Goal: Obtain resource: Obtain resource

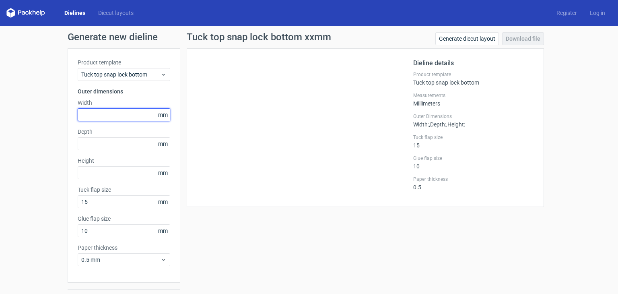
click at [105, 121] on input "text" at bounding box center [124, 114] width 92 height 13
type input "3"
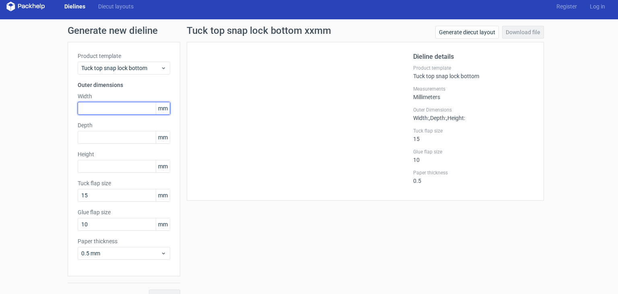
scroll to position [21, 0]
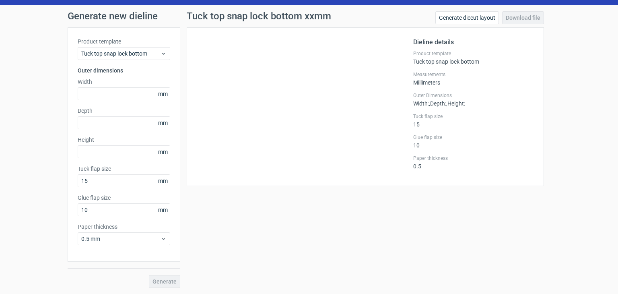
click at [160, 91] on span "mm" at bounding box center [163, 94] width 14 height 12
click at [162, 99] on span "mm" at bounding box center [163, 94] width 14 height 12
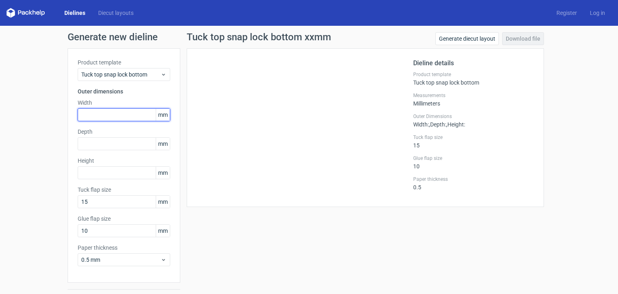
click at [123, 116] on input "text" at bounding box center [124, 114] width 92 height 13
paste input "508"
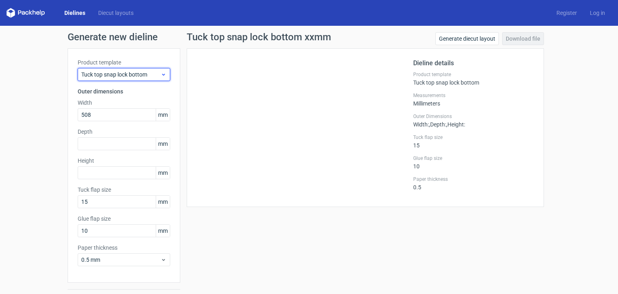
click at [160, 74] on icon at bounding box center [163, 74] width 6 height 6
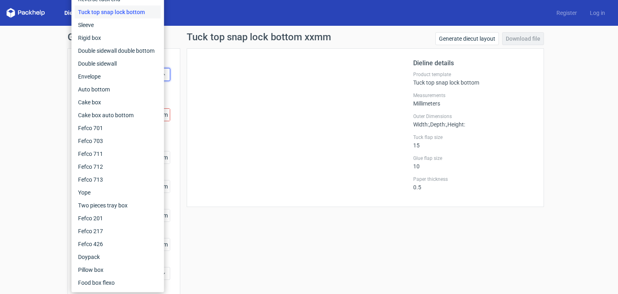
click at [212, 102] on div at bounding box center [305, 127] width 216 height 138
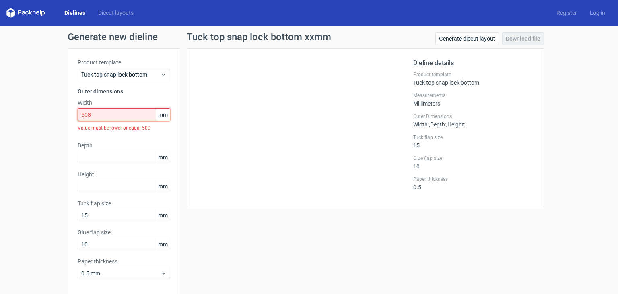
click at [127, 117] on input "508" at bounding box center [124, 114] width 92 height 13
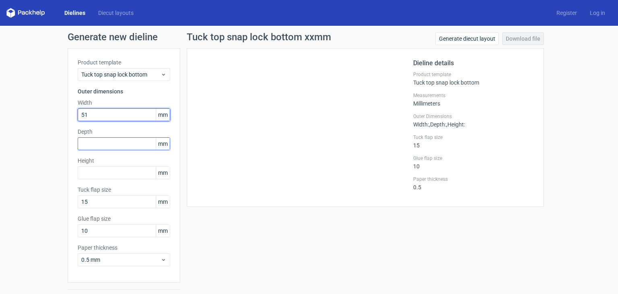
type input "51"
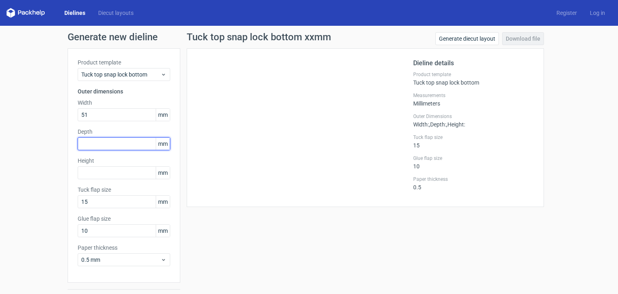
click at [114, 147] on input "text" at bounding box center [124, 143] width 92 height 13
type input "5"
type input "3"
type input "51"
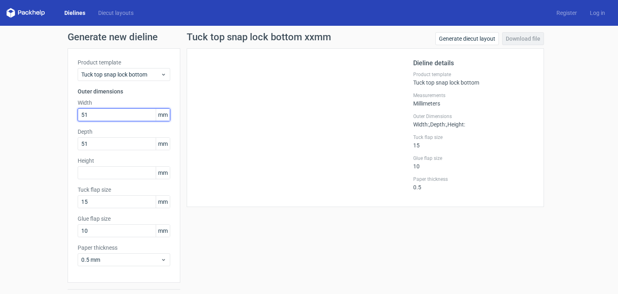
click at [105, 111] on input "51" at bounding box center [124, 114] width 92 height 13
type input "76"
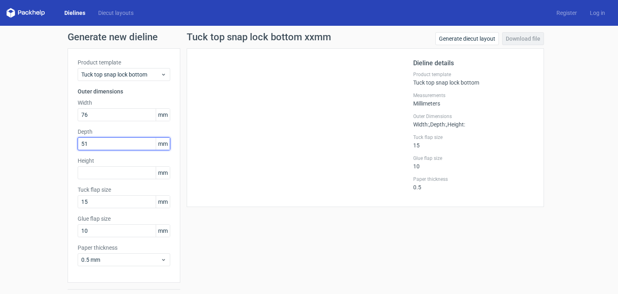
click at [84, 142] on input "51" at bounding box center [124, 143] width 92 height 13
type input "76"
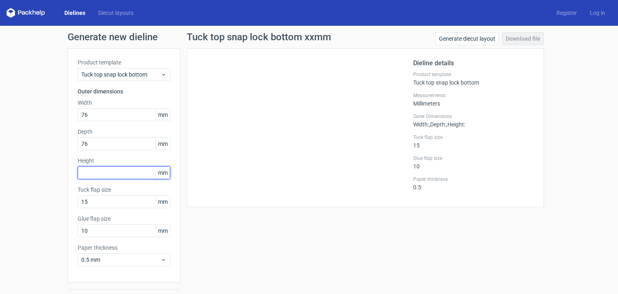
click at [96, 173] on input "text" at bounding box center [124, 172] width 92 height 13
type input "64"
click at [263, 228] on div "Tuck top snap lock bottom xxmm Generate diecut layout Download file Dieline det…" at bounding box center [365, 170] width 370 height 276
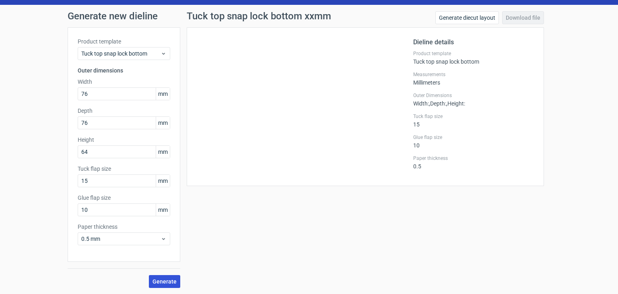
click at [167, 279] on span "Generate" at bounding box center [164, 281] width 24 height 6
click at [172, 278] on span "Generate" at bounding box center [164, 281] width 24 height 6
click at [522, 15] on link "Download file" at bounding box center [523, 17] width 42 height 13
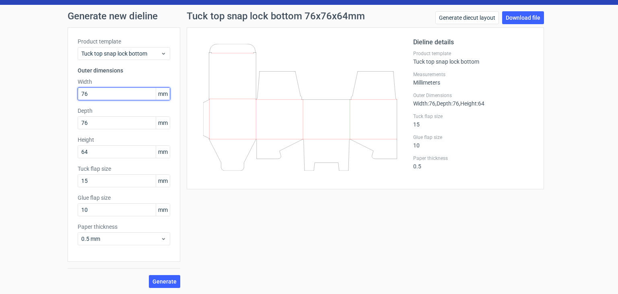
click at [111, 96] on input "76" at bounding box center [124, 93] width 92 height 13
type input "44"
click at [101, 124] on input "76" at bounding box center [124, 122] width 92 height 13
type input "5"
type input "44"
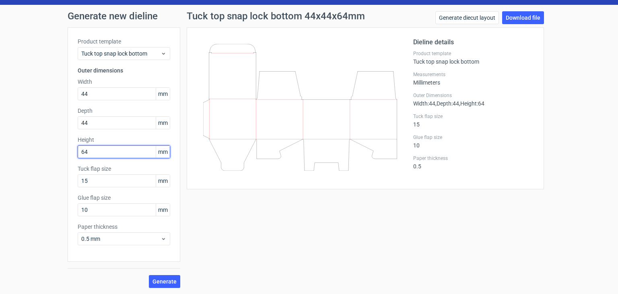
click at [109, 147] on input "64" at bounding box center [124, 151] width 92 height 13
type input "152"
click at [160, 279] on span "Generate" at bounding box center [164, 281] width 24 height 6
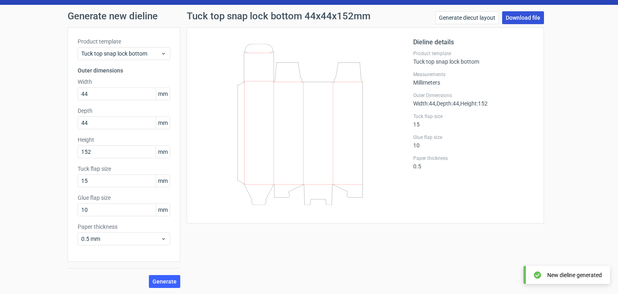
click at [526, 18] on link "Download file" at bounding box center [523, 17] width 42 height 13
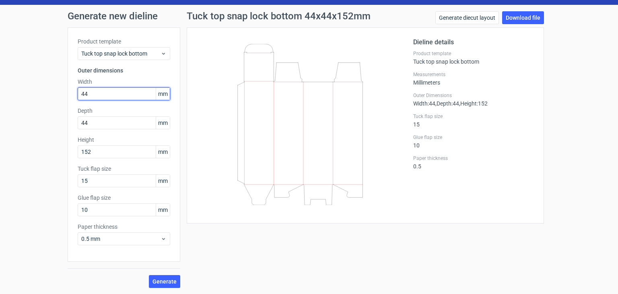
click at [98, 95] on input "44" at bounding box center [124, 93] width 92 height 13
type input "102"
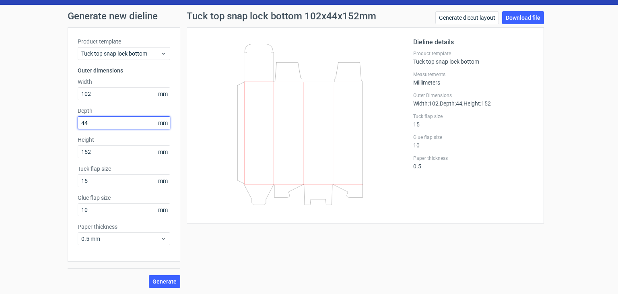
click at [97, 122] on input "44" at bounding box center [124, 122] width 92 height 13
type input "102"
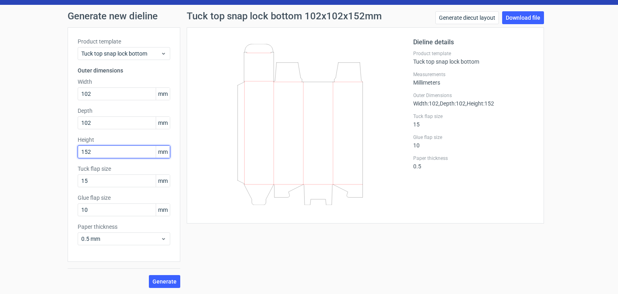
click at [95, 152] on input "152" at bounding box center [124, 151] width 92 height 13
click at [159, 275] on button "Generate" at bounding box center [164, 281] width 31 height 13
click at [93, 157] on input "44" at bounding box center [124, 151] width 92 height 13
type input "102"
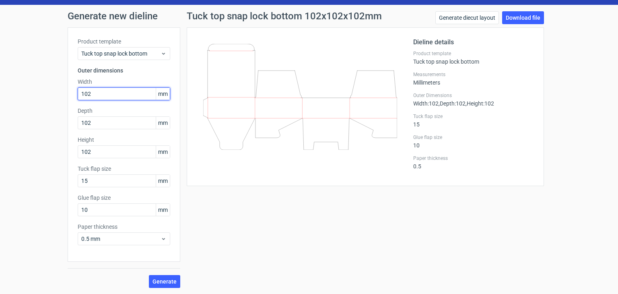
click at [87, 91] on input "102" at bounding box center [124, 93] width 92 height 13
type input "44"
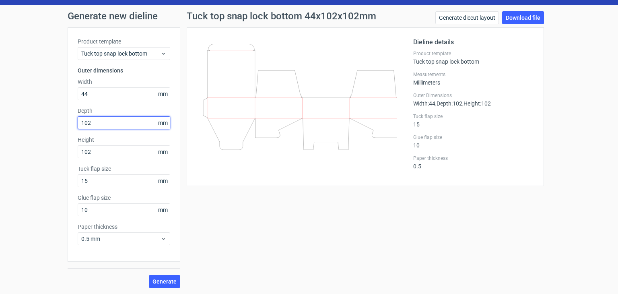
click at [90, 122] on input "102" at bounding box center [124, 122] width 92 height 13
type input "44"
click at [171, 281] on span "Generate" at bounding box center [164, 281] width 24 height 6
click at [524, 21] on link "Download file" at bounding box center [523, 17] width 42 height 13
click at [366, 95] on icon at bounding box center [300, 124] width 194 height 161
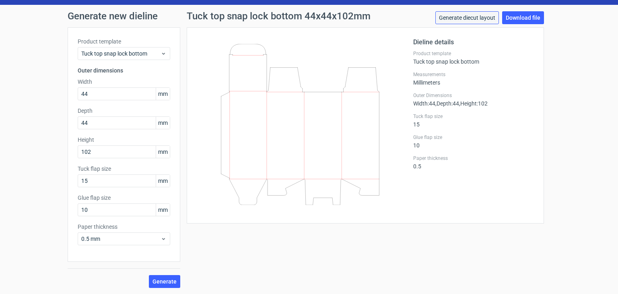
click at [465, 20] on link "Generate diecut layout" at bounding box center [467, 17] width 64 height 13
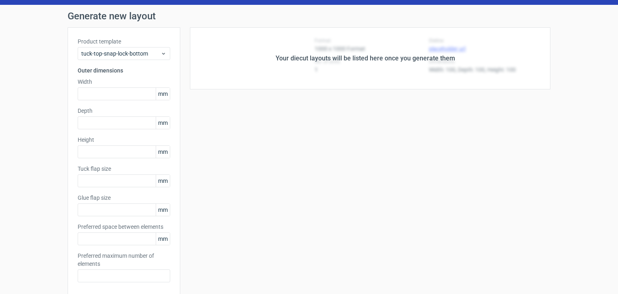
type input "44"
type input "102"
type input "15"
type input "10"
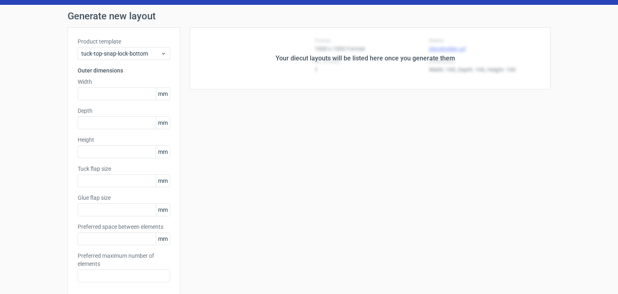
type input "5"
type input "48"
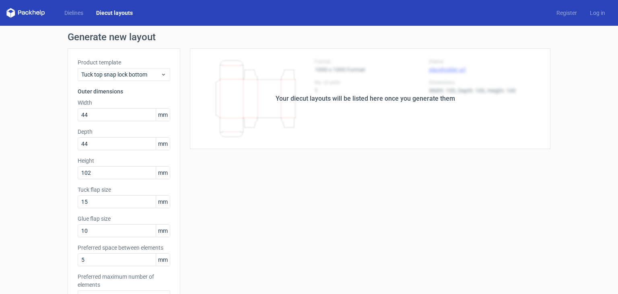
click at [413, 87] on div "Your diecut layouts will be listed here once you generate them" at bounding box center [365, 98] width 370 height 101
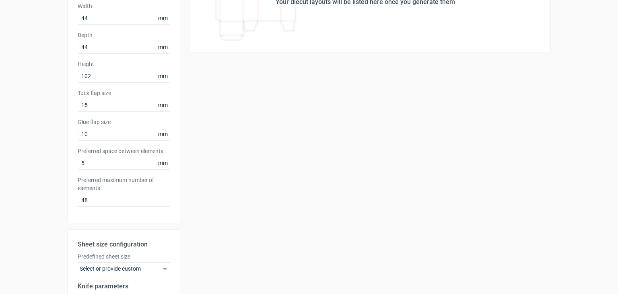
scroll to position [197, 0]
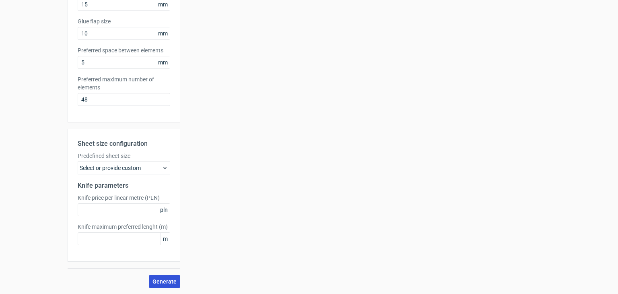
click at [154, 275] on button "Generate" at bounding box center [164, 281] width 31 height 13
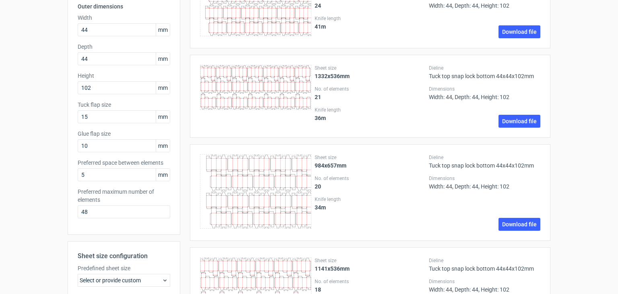
scroll to position [0, 0]
